Goal: Check status: Check status

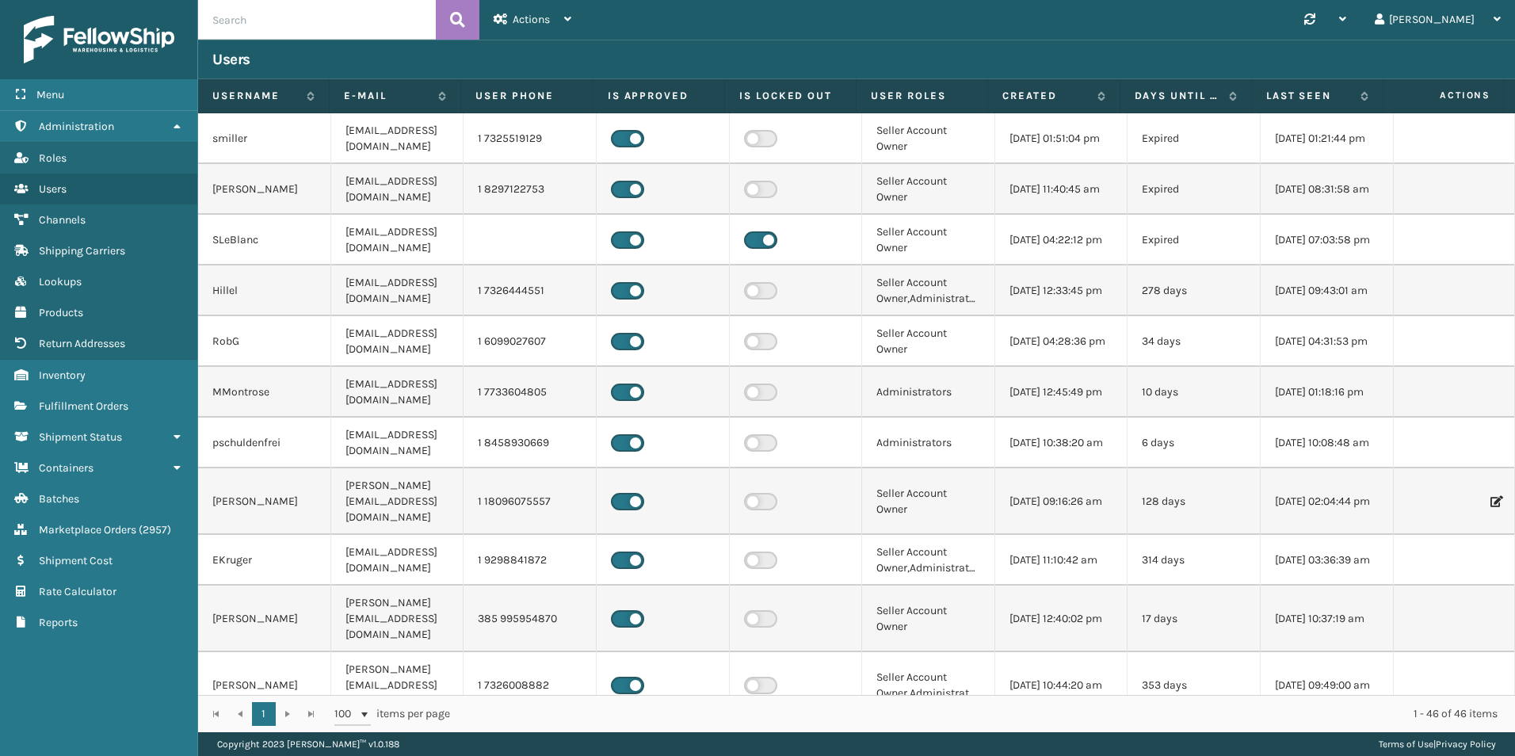
click at [268, 8] on input "text" at bounding box center [317, 20] width 238 height 40
drag, startPoint x: 98, startPoint y: 414, endPoint x: 125, endPoint y: 374, distance: 47.9
click at [99, 414] on link "Fulfillment Orders" at bounding box center [98, 406] width 197 height 31
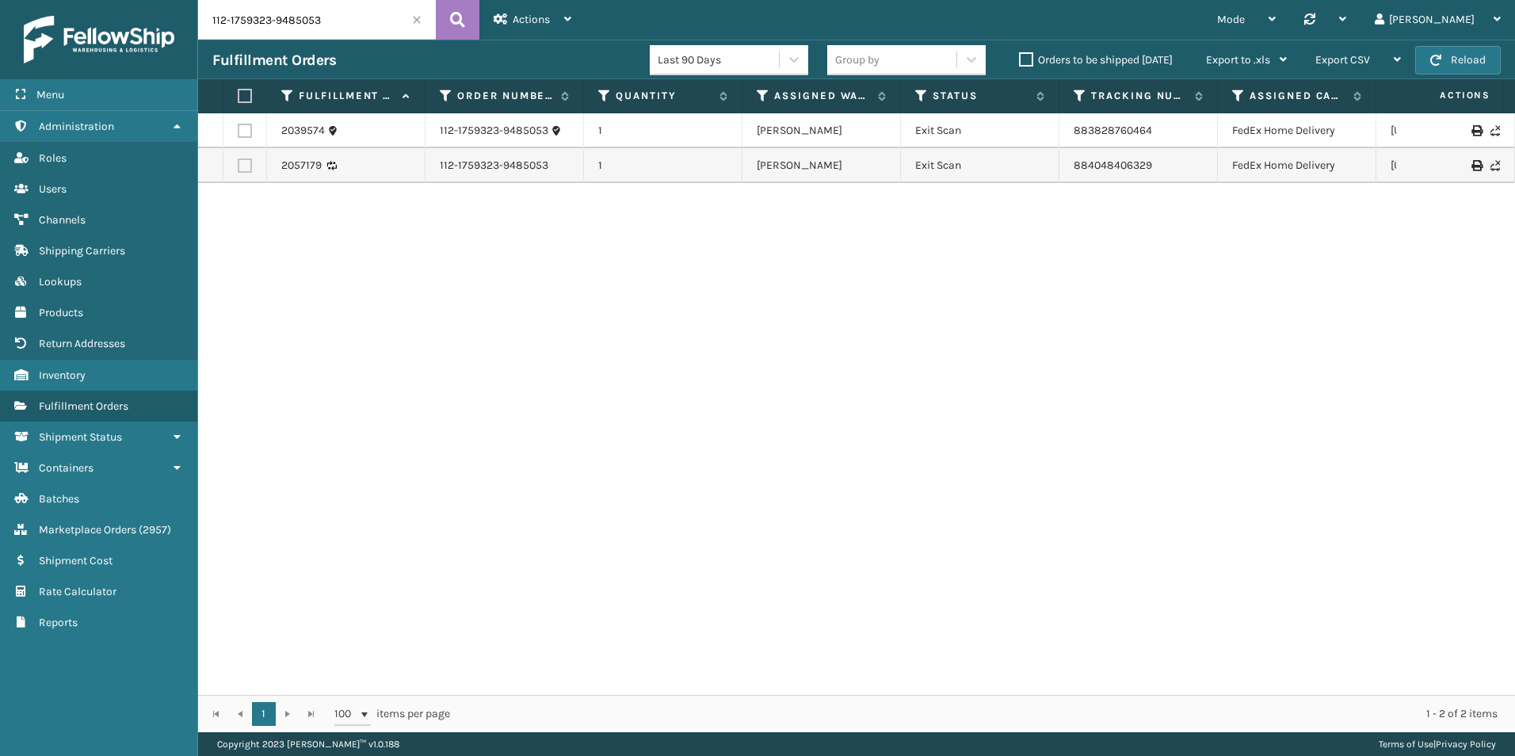
click at [291, 14] on input "112-1759323-9485053" at bounding box center [317, 20] width 238 height 40
paste input "4710"
type input "47103"
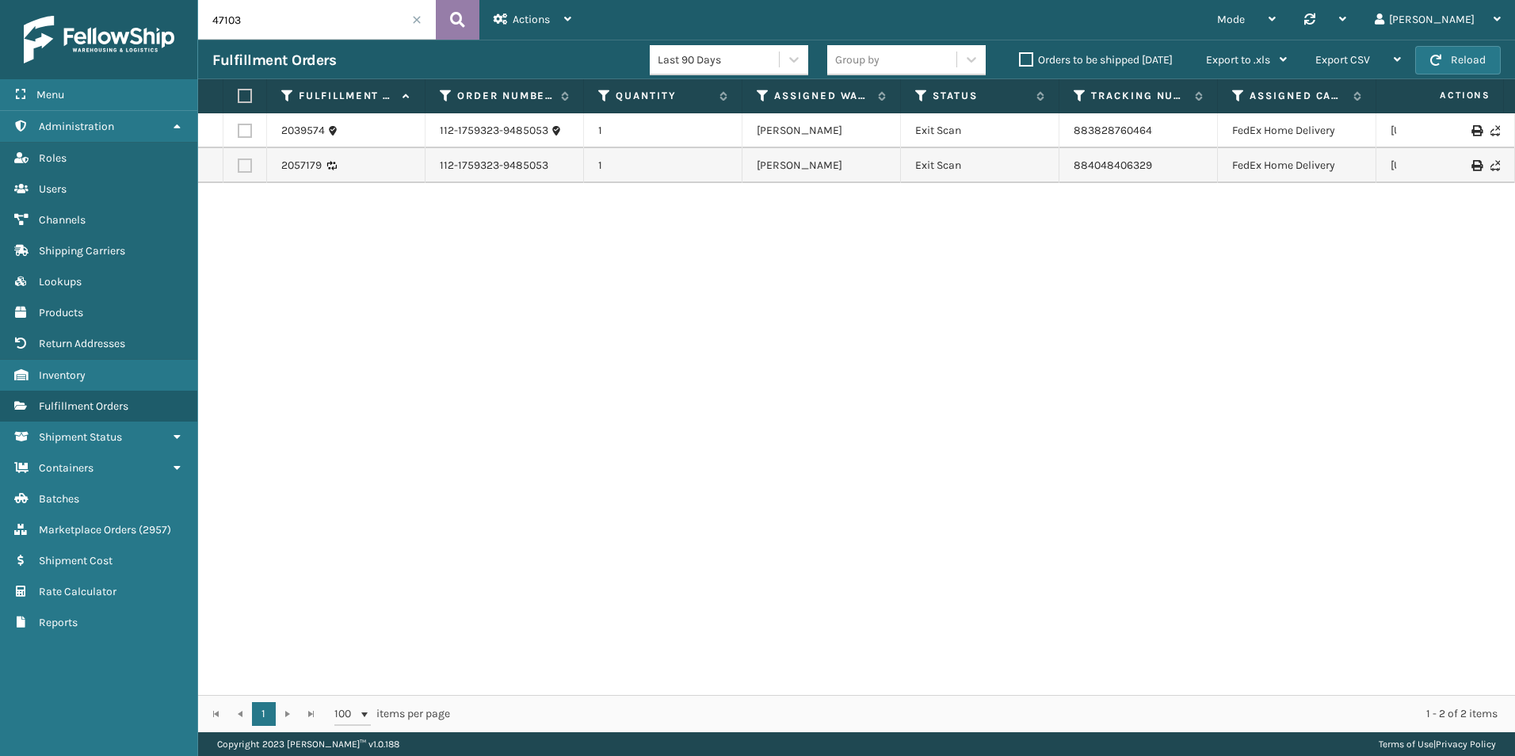
click at [455, 8] on icon at bounding box center [457, 20] width 15 height 24
drag, startPoint x: 1133, startPoint y: 167, endPoint x: 1070, endPoint y: 170, distance: 63.4
click at [1070, 170] on td "884048380759" at bounding box center [1138, 165] width 158 height 35
copy link "884048380759"
click at [1373, 464] on div "2034262 47103 1 TFM Exit Scan 883779127776 FedEx Home Delivery [US_STATE] 20571…" at bounding box center [856, 404] width 1317 height 582
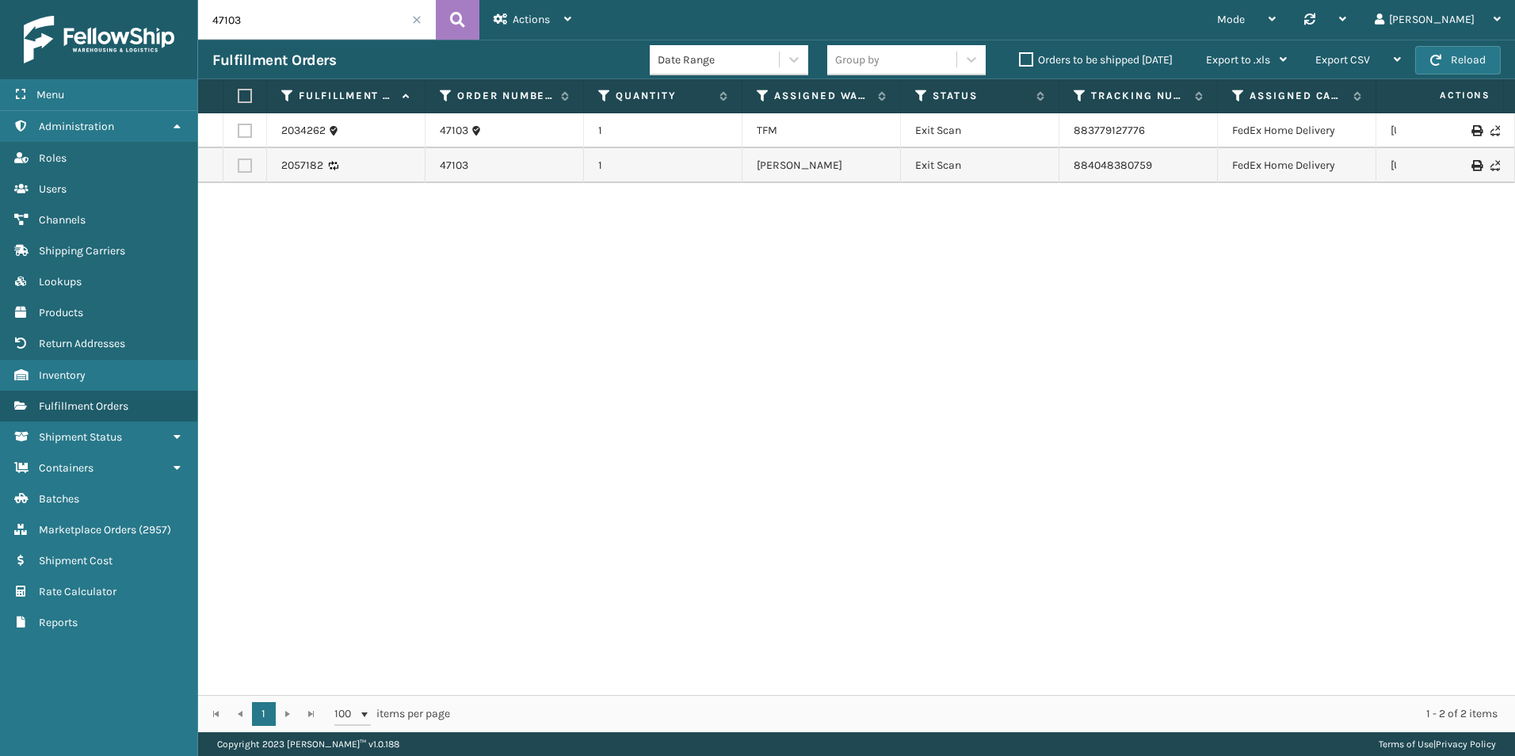
click at [308, 6] on input "47103" at bounding box center [317, 20] width 238 height 40
paste input "47169"
type input "47169"
